Goal: Navigation & Orientation: Go to known website

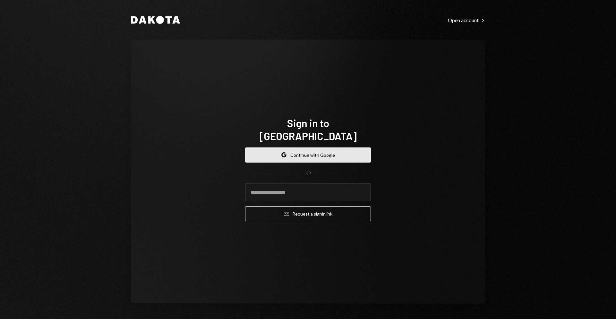
click at [295, 152] on button "Google Continue with Google" at bounding box center [308, 154] width 126 height 15
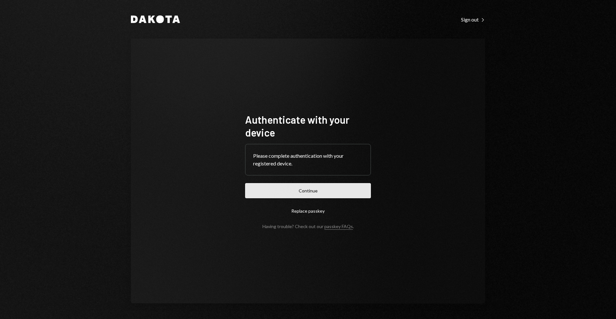
click at [314, 189] on button "Continue" at bounding box center [308, 190] width 126 height 15
